Goal: Task Accomplishment & Management: Use online tool/utility

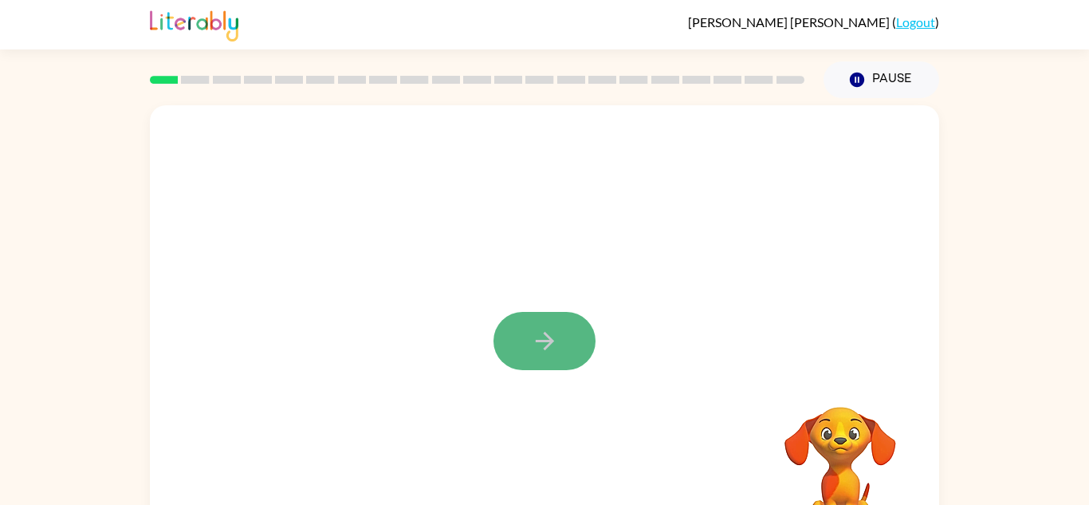
click at [520, 336] on button "button" at bounding box center [545, 341] width 102 height 58
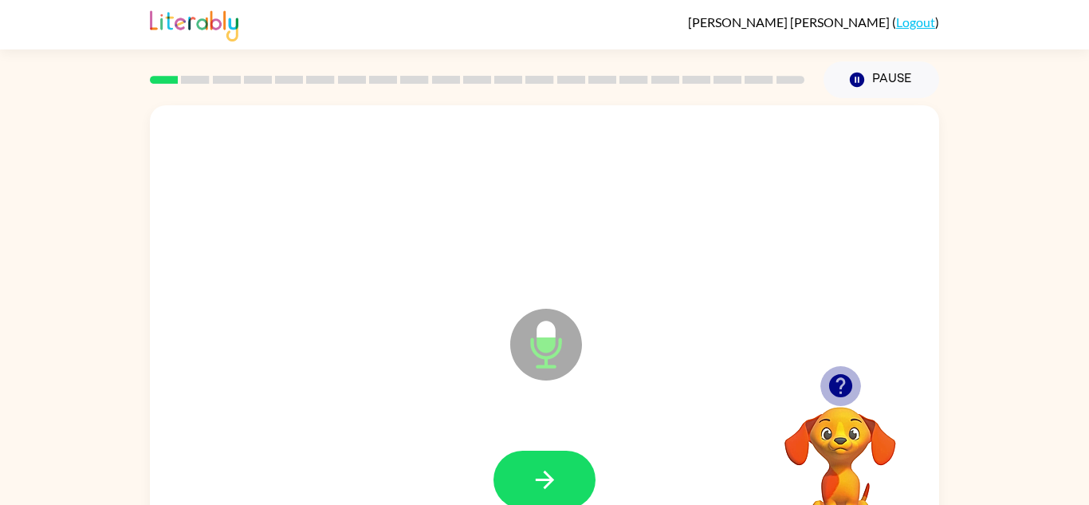
click at [846, 386] on icon "button" at bounding box center [839, 385] width 23 height 23
click at [836, 382] on icon "button" at bounding box center [839, 385] width 23 height 23
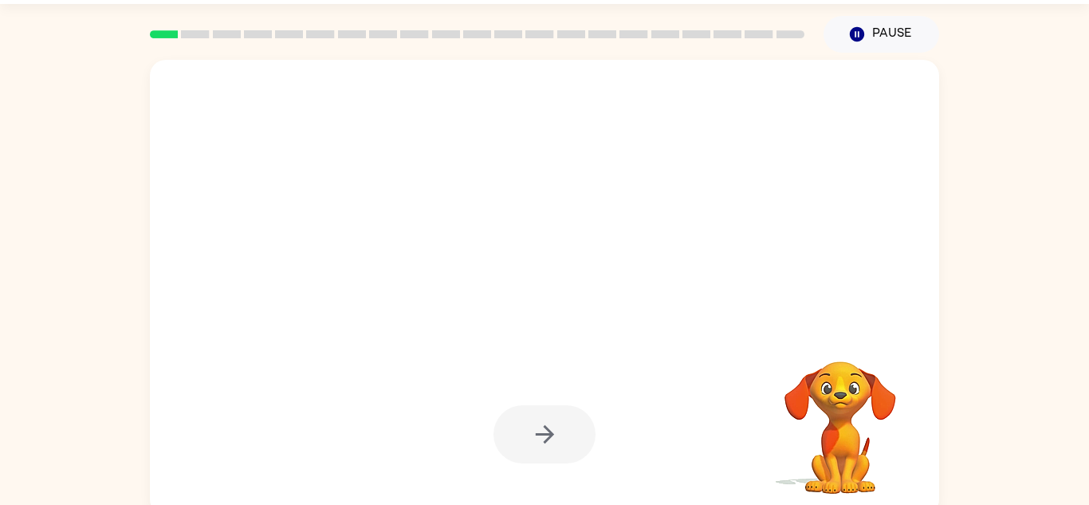
scroll to position [50, 0]
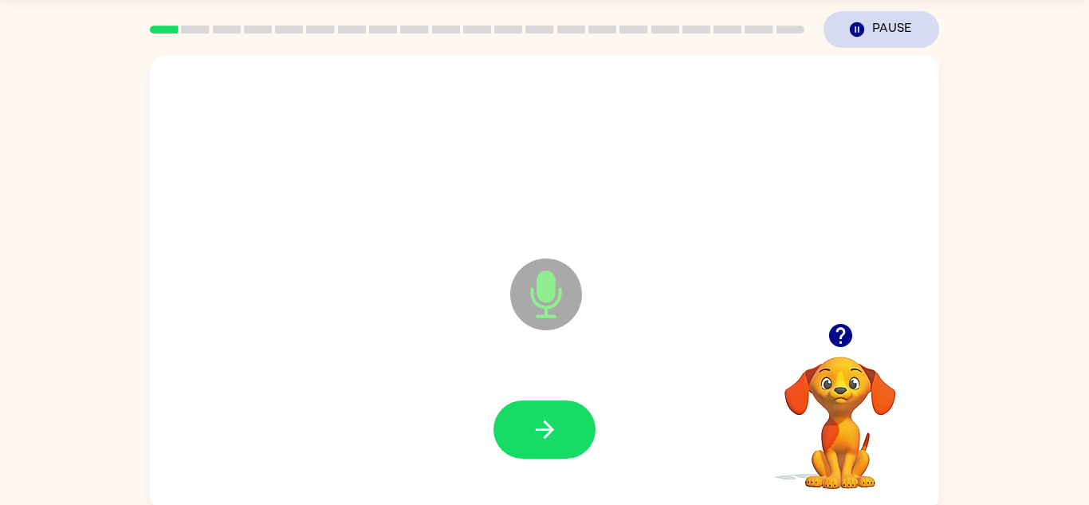
click at [855, 33] on icon "button" at bounding box center [857, 29] width 14 height 14
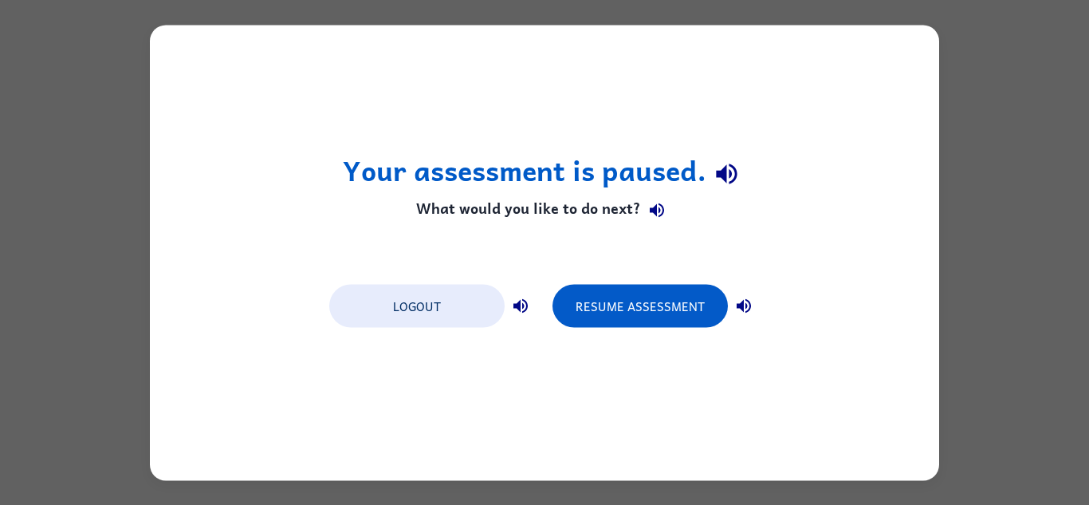
scroll to position [0, 0]
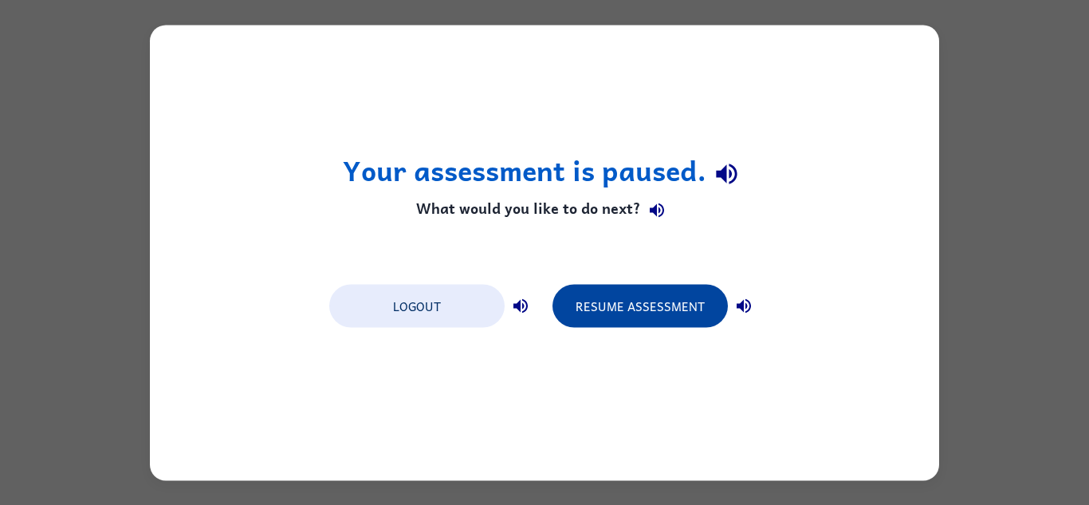
click at [643, 312] on button "Resume Assessment" at bounding box center [640, 305] width 175 height 43
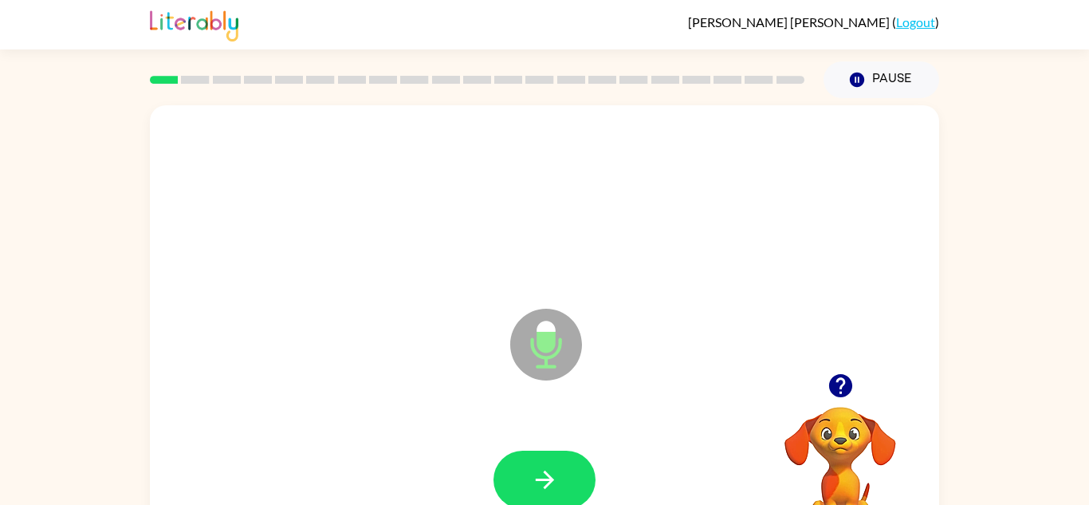
click at [562, 348] on icon at bounding box center [546, 345] width 72 height 72
click at [833, 380] on icon "button" at bounding box center [839, 385] width 23 height 23
click at [832, 380] on div "Microphone The Microphone is here when it is your turn to talk" at bounding box center [544, 332] width 789 height 455
click at [674, 207] on div at bounding box center [544, 202] width 757 height 131
click at [682, 245] on div at bounding box center [544, 202] width 757 height 131
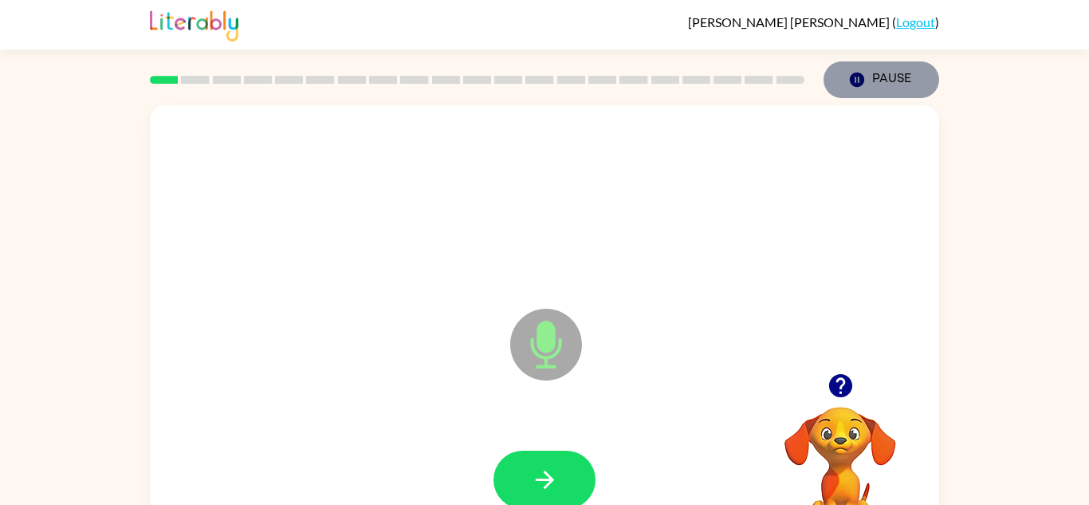
click at [867, 75] on button "Pause Pause" at bounding box center [882, 79] width 116 height 37
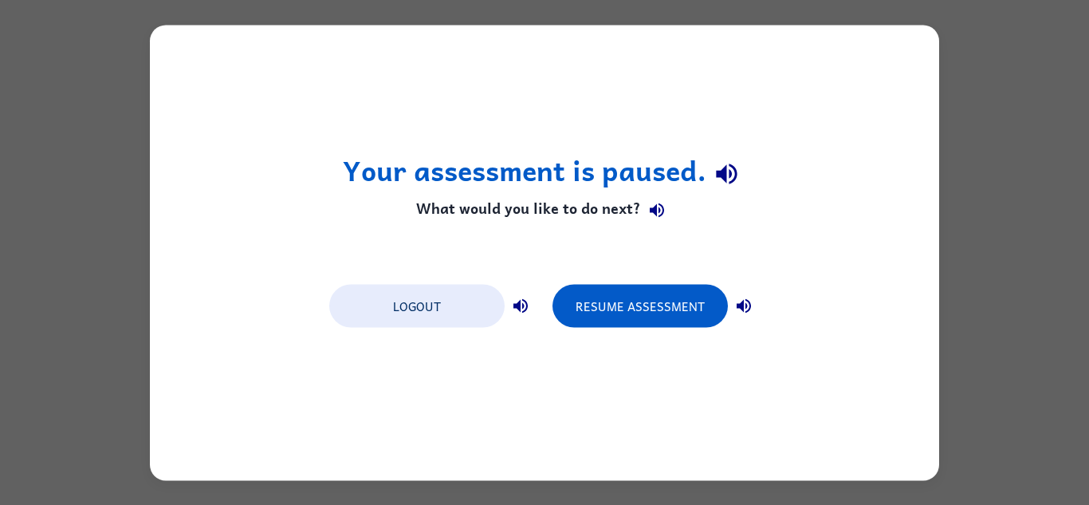
click at [765, 73] on div "Your assessment is paused. What would you like to do next? Logout Resume Assess…" at bounding box center [544, 252] width 789 height 455
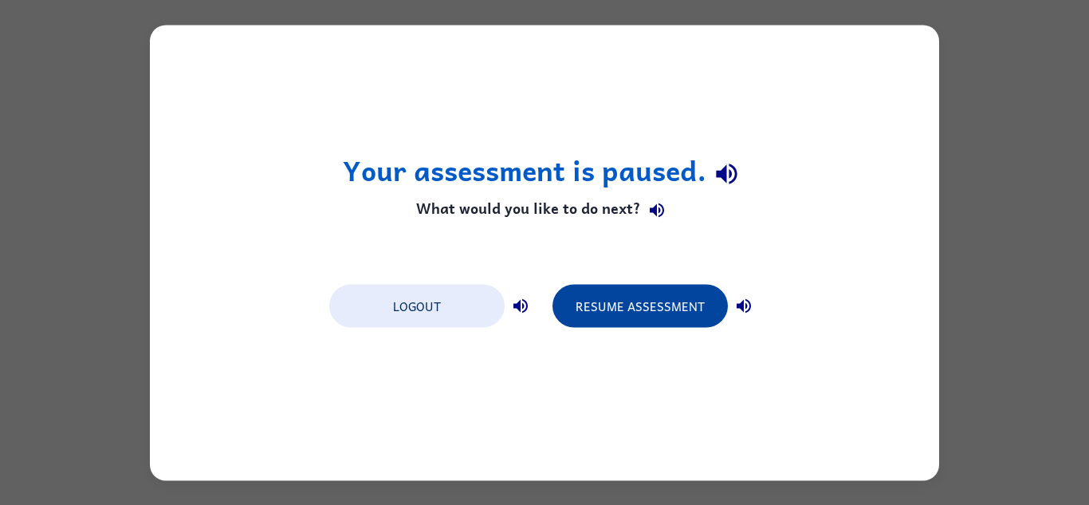
click at [660, 285] on button "Resume Assessment" at bounding box center [640, 305] width 175 height 43
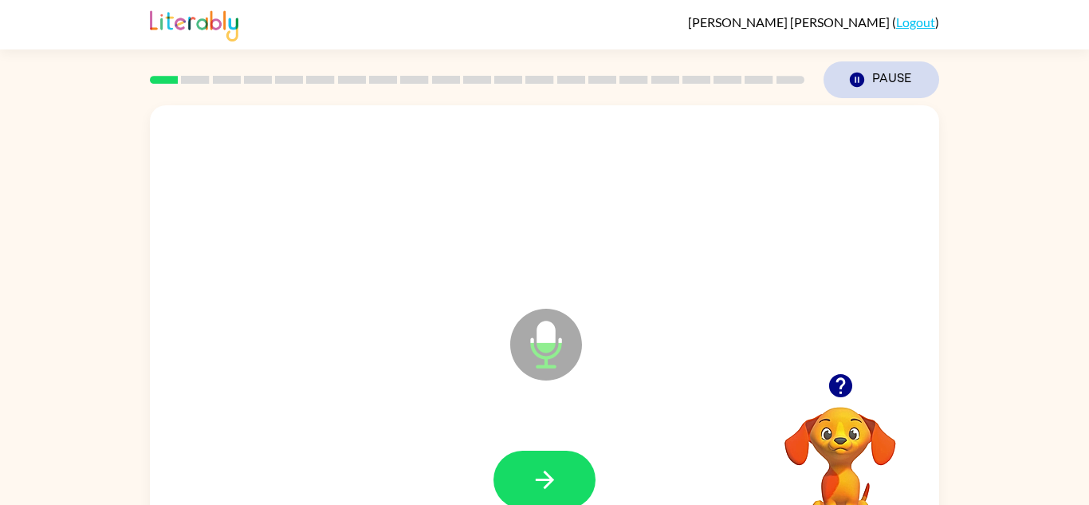
click at [852, 77] on icon "button" at bounding box center [857, 80] width 14 height 14
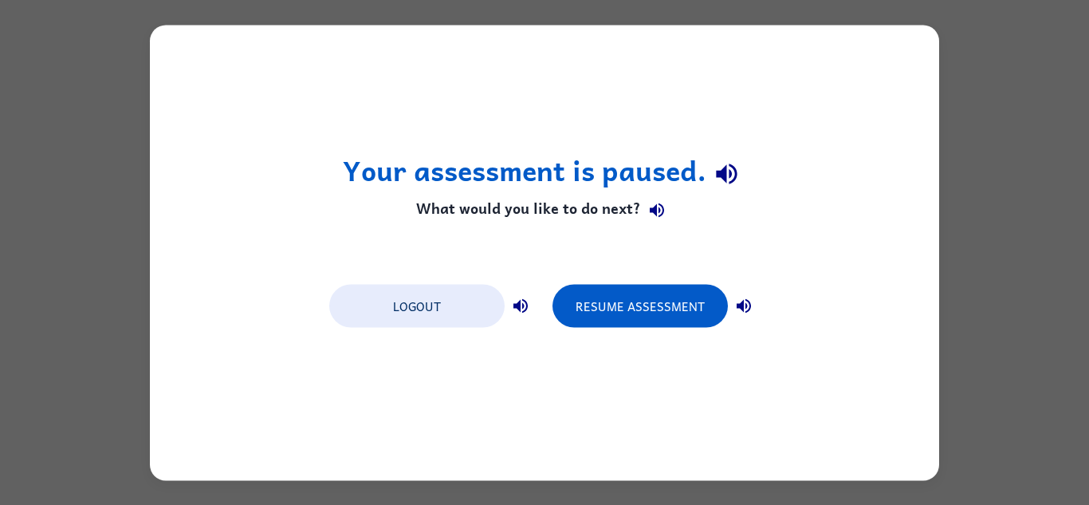
click at [969, 352] on div "Your assessment is paused. What would you like to do next? Logout Resume Assess…" at bounding box center [544, 252] width 1089 height 505
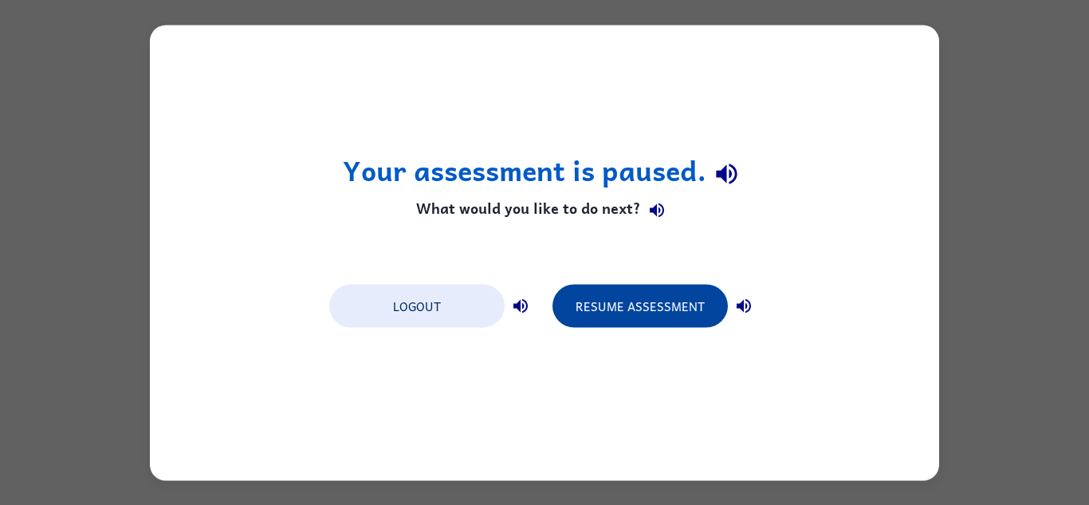
click at [666, 317] on button "Resume Assessment" at bounding box center [640, 305] width 175 height 43
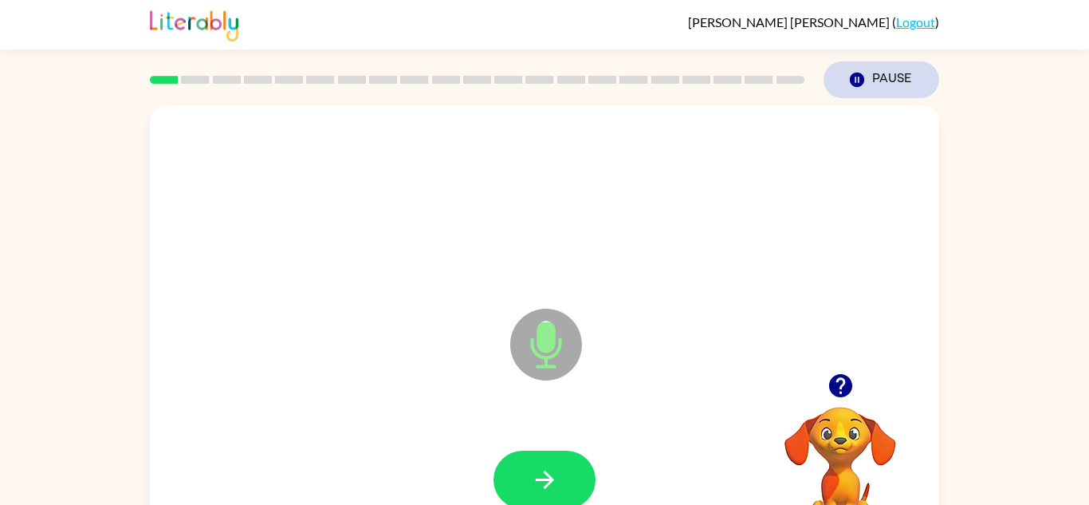
click at [871, 86] on button "Pause Pause" at bounding box center [882, 79] width 116 height 37
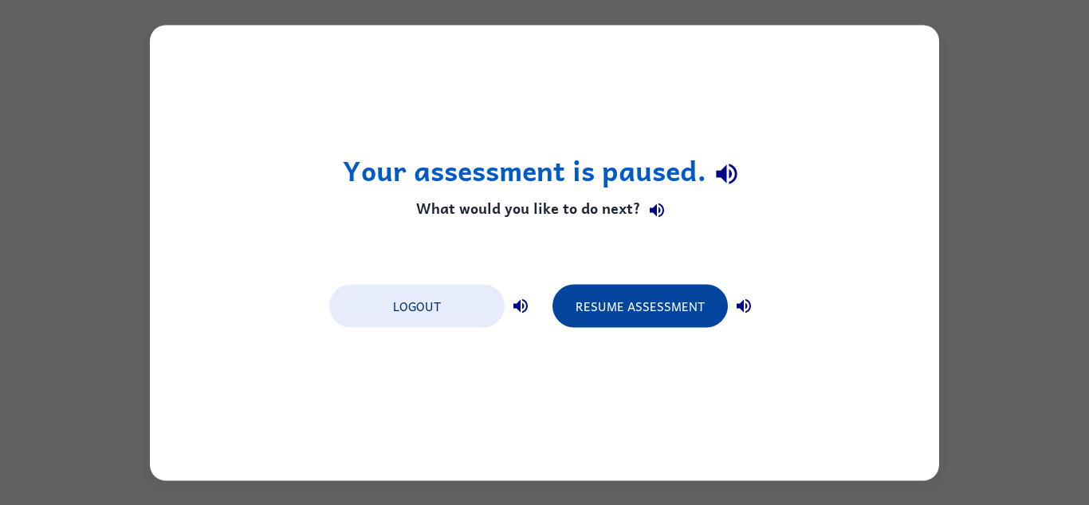
click at [660, 306] on button "Resume Assessment" at bounding box center [640, 305] width 175 height 43
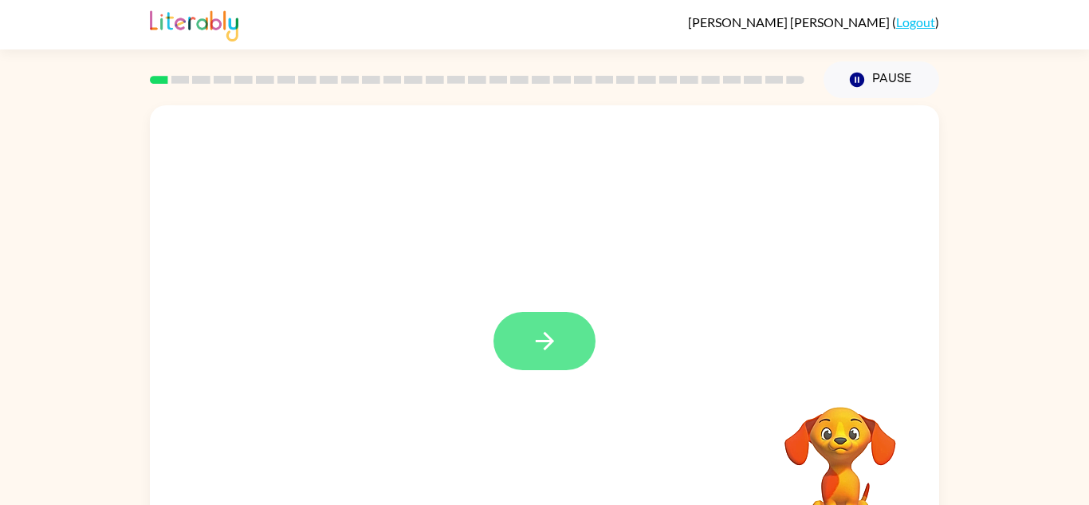
click at [547, 343] on icon "button" at bounding box center [545, 341] width 28 height 28
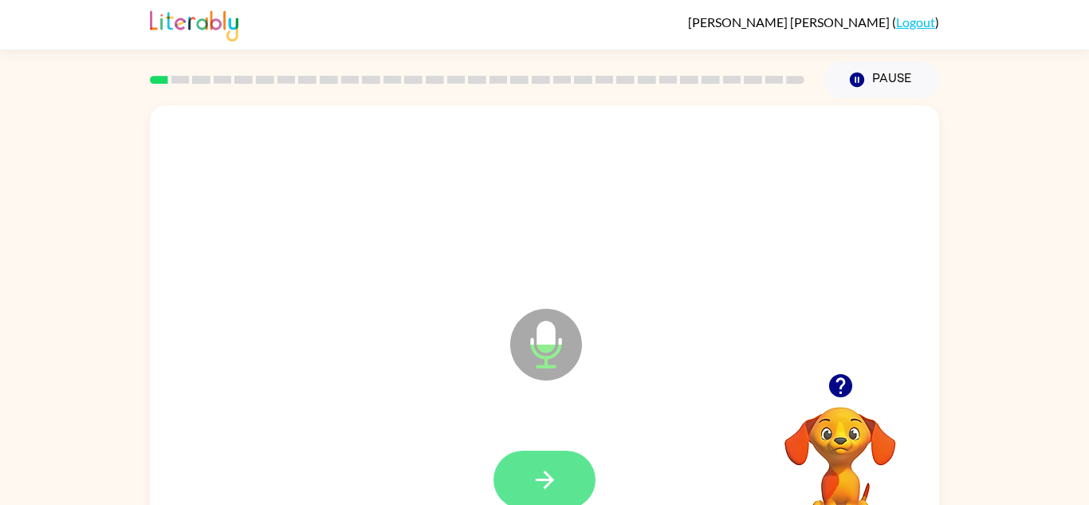
click at [512, 488] on button "button" at bounding box center [545, 479] width 102 height 58
